Goal: Transaction & Acquisition: Purchase product/service

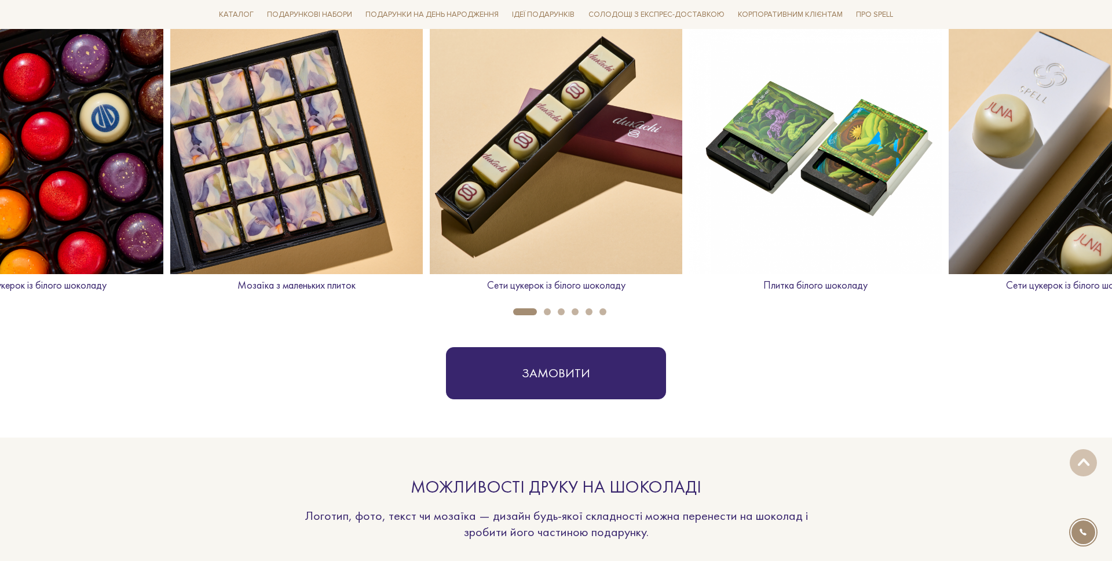
scroll to position [538, 0]
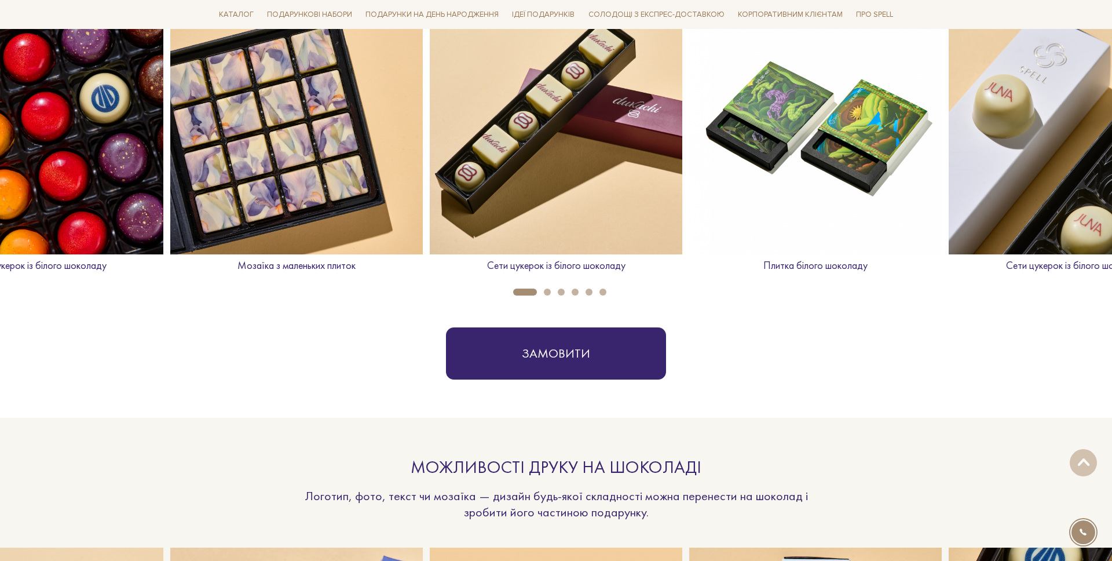
click at [363, 165] on img at bounding box center [296, 128] width 253 height 253
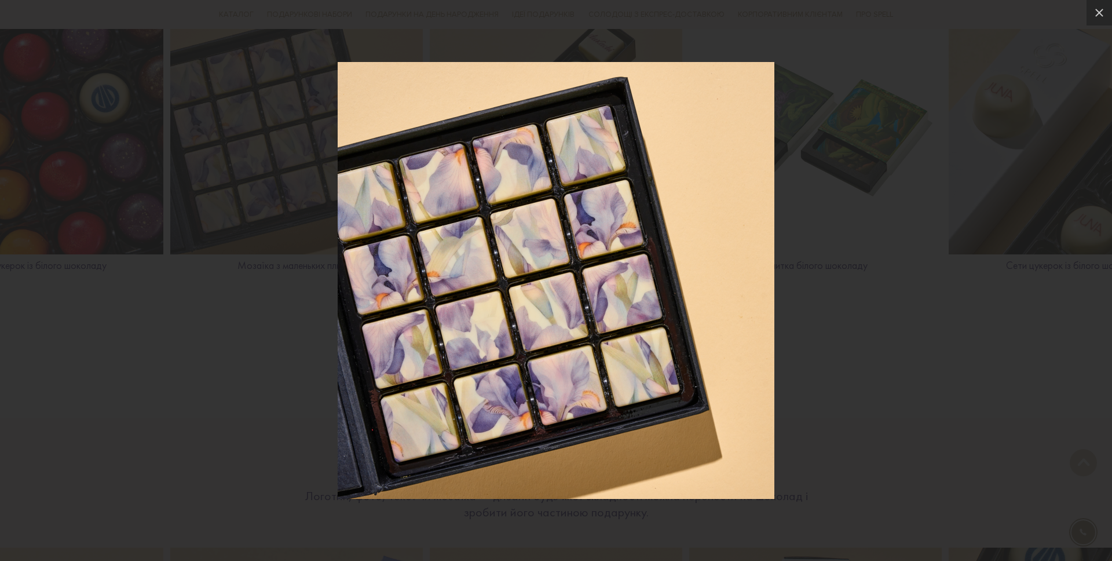
click at [310, 175] on div at bounding box center [556, 280] width 1112 height 561
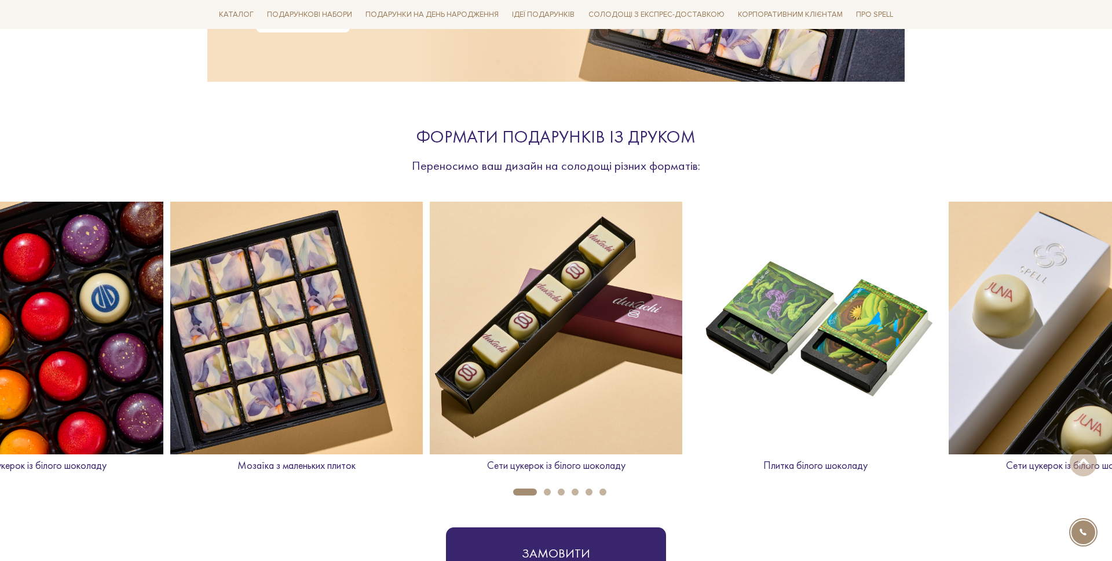
scroll to position [0, 0]
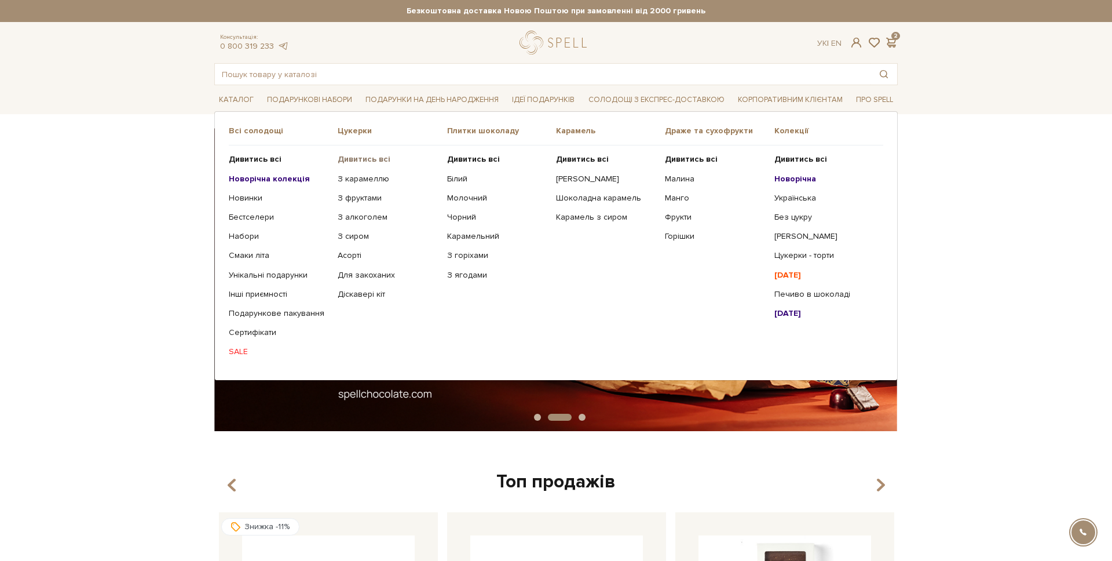
click at [364, 163] on b "Дивитись всі" at bounding box center [364, 159] width 53 height 10
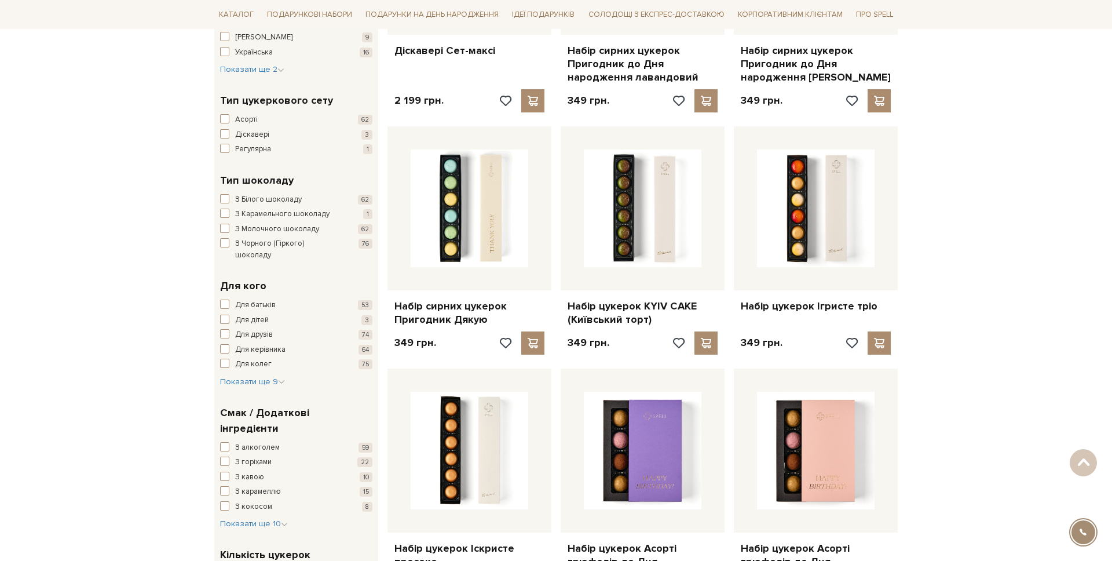
scroll to position [670, 0]
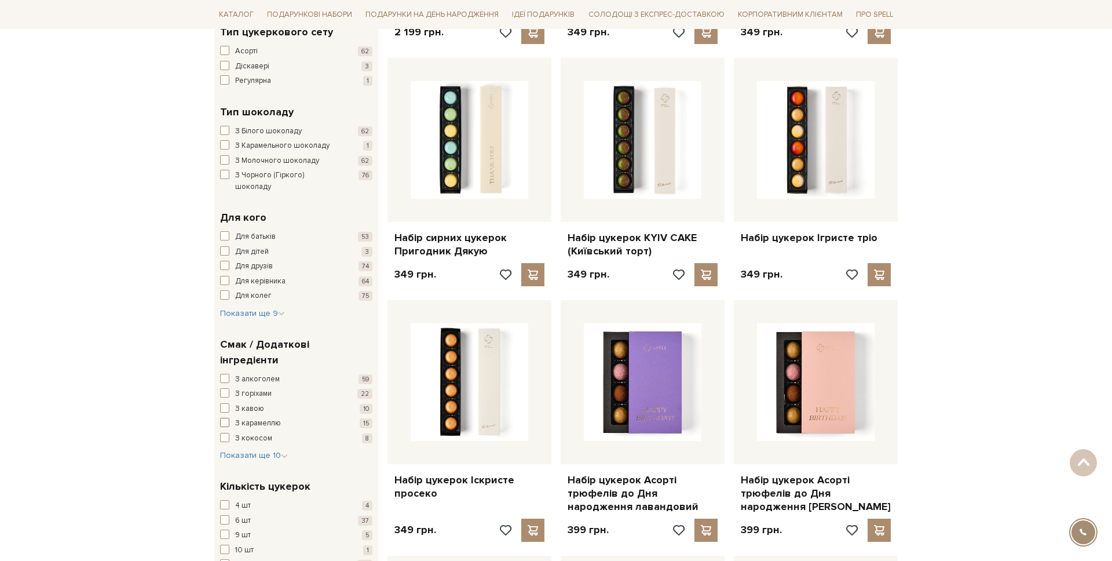
click at [260, 418] on span "З карамеллю" at bounding box center [258, 424] width 46 height 12
